Goal: Find specific page/section: Find specific page/section

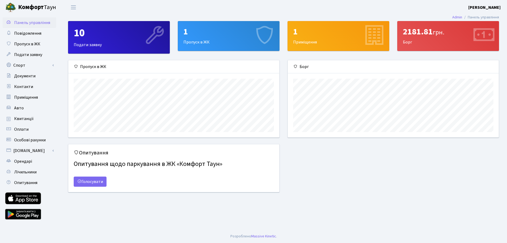
scroll to position [77, 211]
click at [29, 118] on span "Квитанції" at bounding box center [23, 119] width 19 height 6
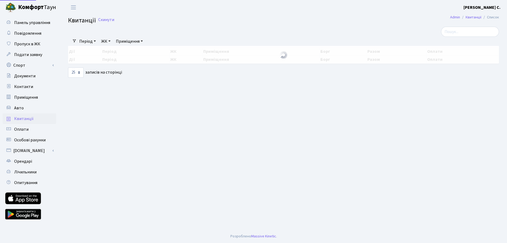
select select "25"
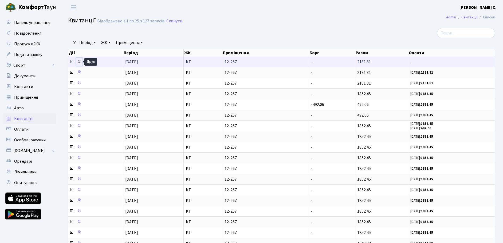
click at [79, 62] on icon at bounding box center [79, 62] width 4 height 4
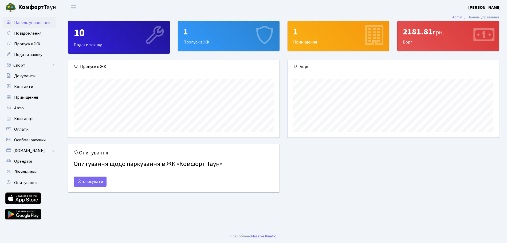
scroll to position [77, 211]
